Goal: Navigation & Orientation: Find specific page/section

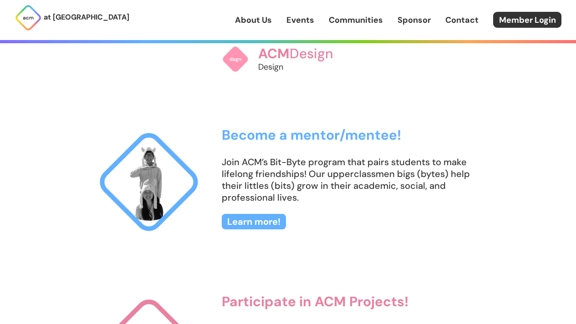
scroll to position [785, 0]
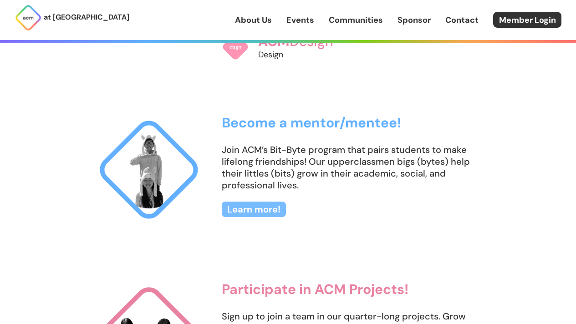
click at [247, 205] on link "Learn more!" at bounding box center [254, 209] width 64 height 15
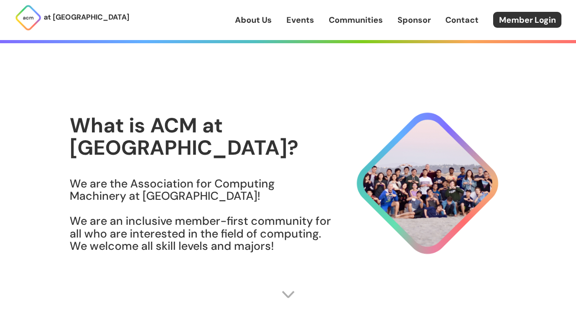
click at [259, 21] on link "About Us" at bounding box center [253, 20] width 37 height 12
click at [301, 27] on div "About Us Events Communities Sponsor Contact Member Login" at bounding box center [405, 20] width 341 height 16
click at [535, 15] on link "Member Login" at bounding box center [527, 20] width 68 height 16
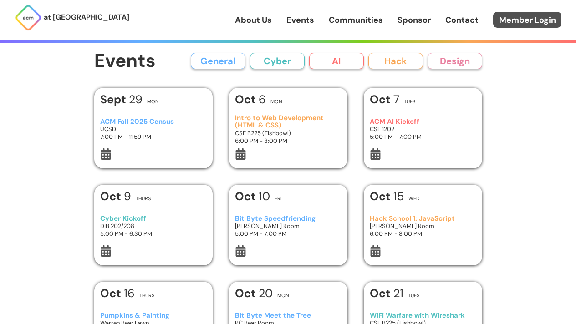
click at [507, 12] on link "Member Login" at bounding box center [527, 20] width 68 height 16
